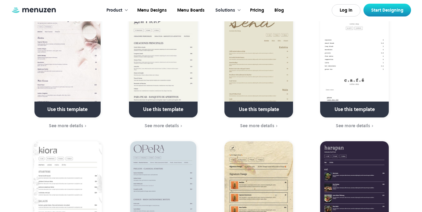
scroll to position [410, 0]
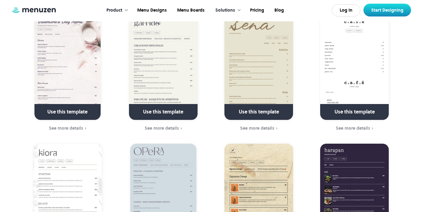
click at [369, 64] on img at bounding box center [354, 67] width 69 height 103
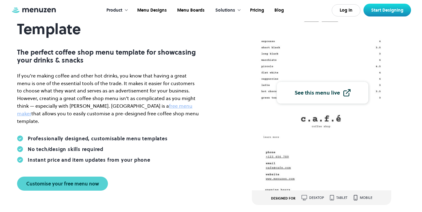
scroll to position [60, 0]
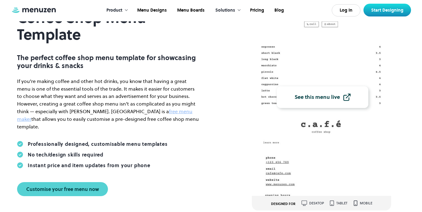
click at [286, 100] on link "See this menu live" at bounding box center [323, 97] width 92 height 22
